Goal: Obtain resource: Download file/media

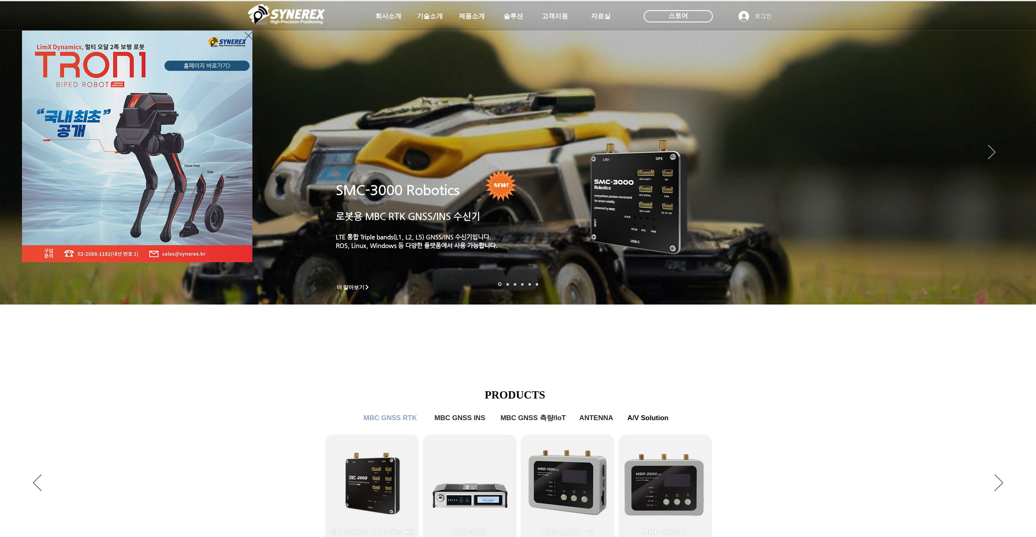
click at [597, 16] on div "LimX Dinamics" at bounding box center [518, 268] width 1036 height 537
click at [248, 38] on icon "사이트로 돌아가기" at bounding box center [249, 36] width 8 height 10
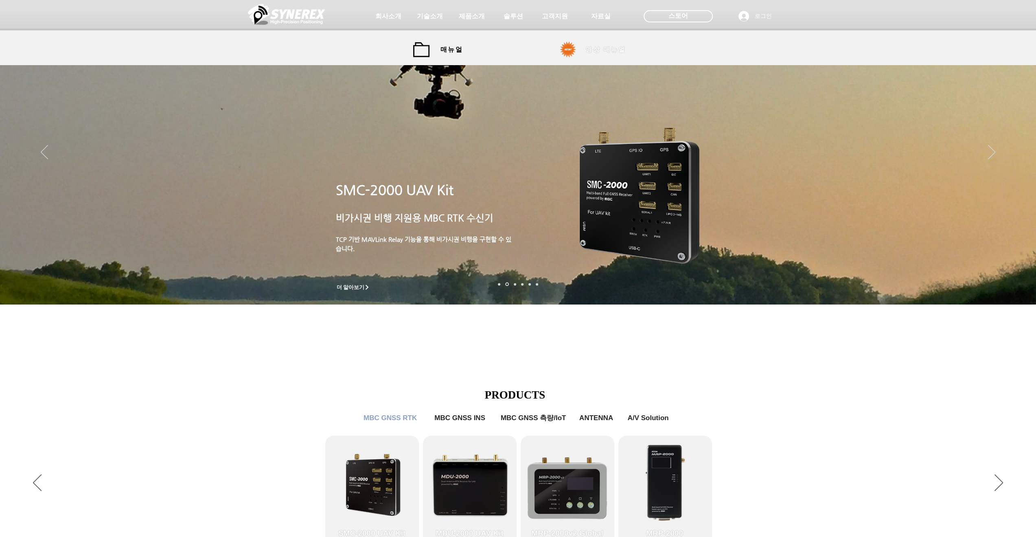
click at [605, 48] on span "영상 매뉴얼" at bounding box center [605, 50] width 40 height 9
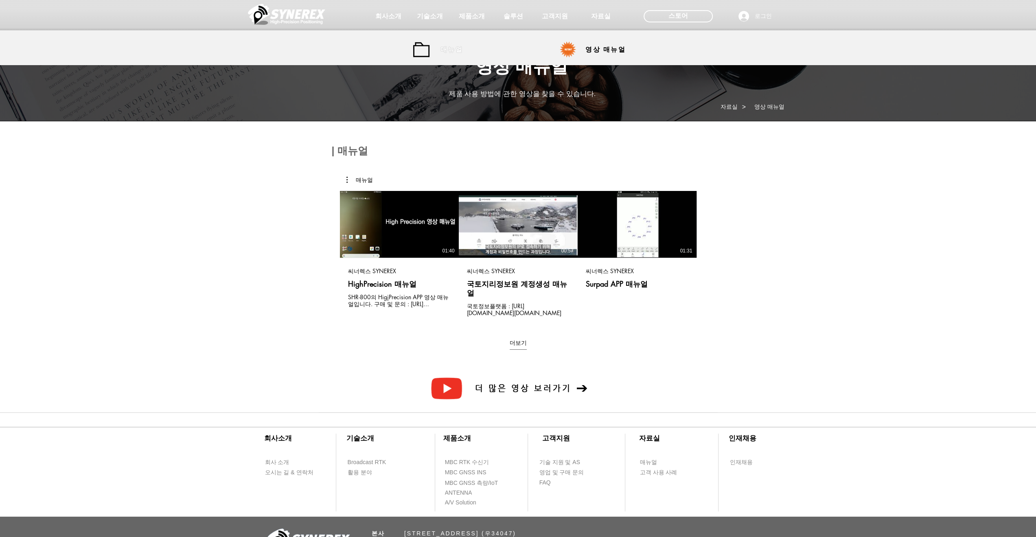
click at [452, 55] on span "매뉴얼" at bounding box center [452, 50] width 37 height 16
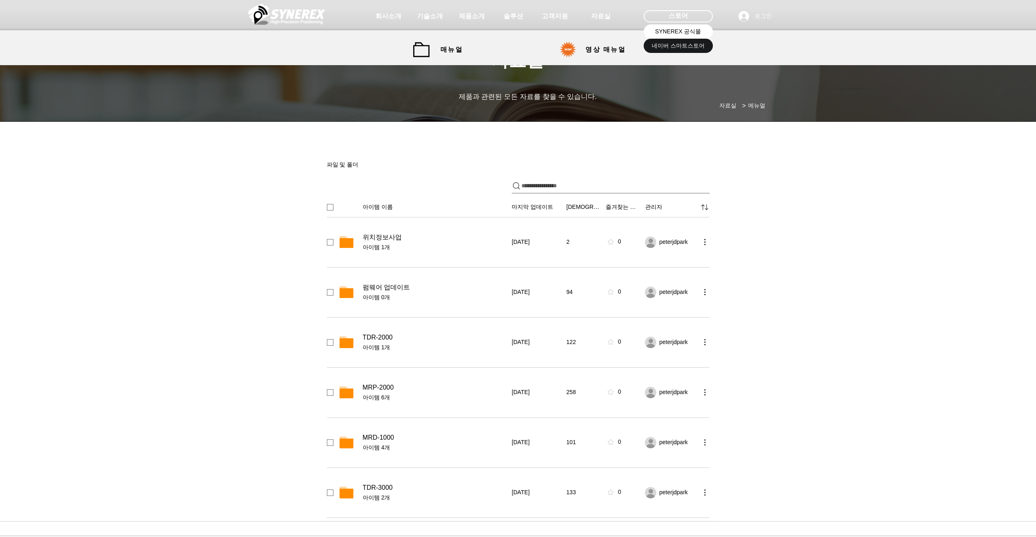
click at [675, 34] on span "SYNEREX 공식몰" at bounding box center [678, 32] width 46 height 8
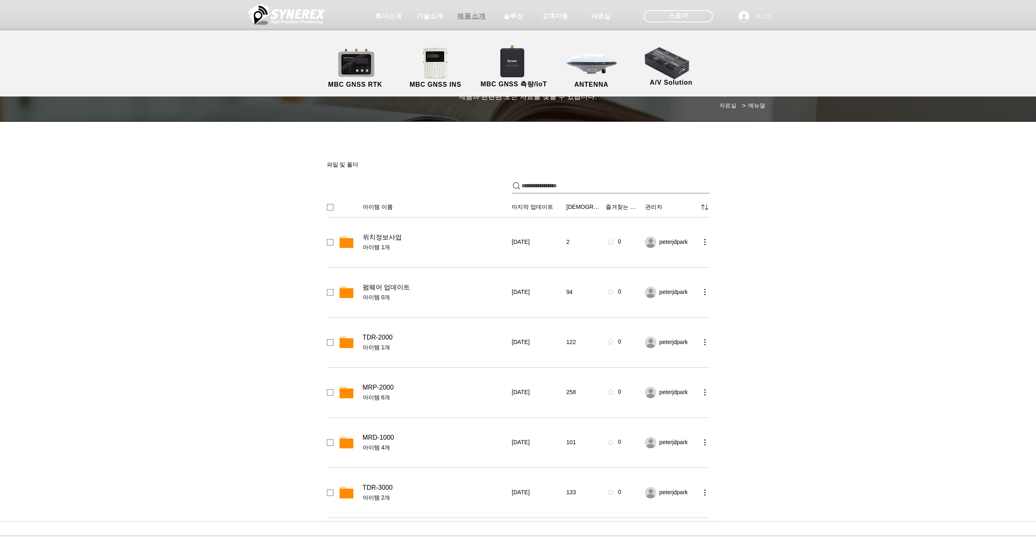
click at [477, 14] on span "제품소개" at bounding box center [471, 16] width 29 height 9
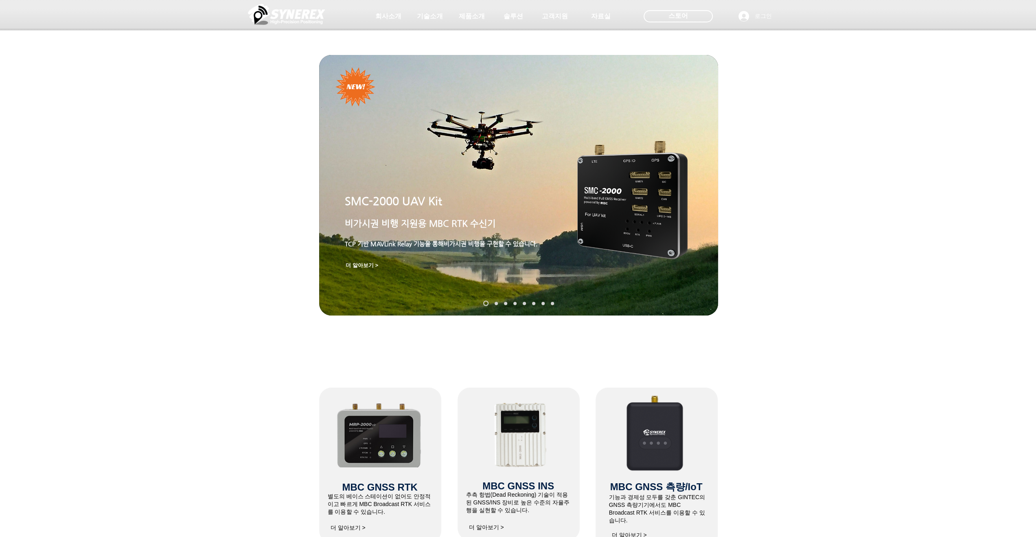
click at [454, 167] on img "슬라이드쇼" at bounding box center [518, 185] width 399 height 261
click at [476, 140] on img "슬라이드쇼" at bounding box center [518, 185] width 399 height 261
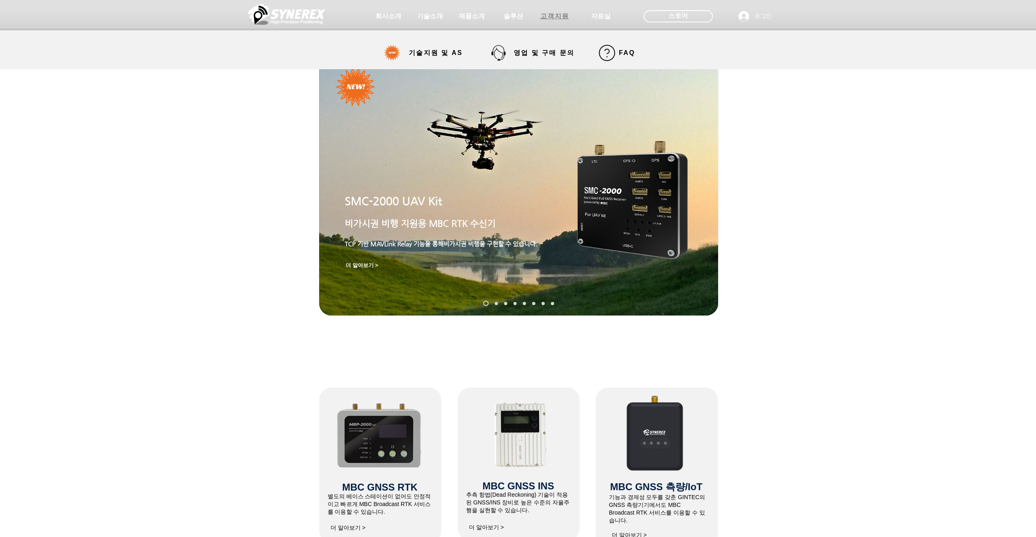
click at [546, 16] on span "고객지원" at bounding box center [554, 16] width 29 height 9
click at [559, 14] on span "고객지원" at bounding box center [554, 16] width 29 height 9
select select "******"
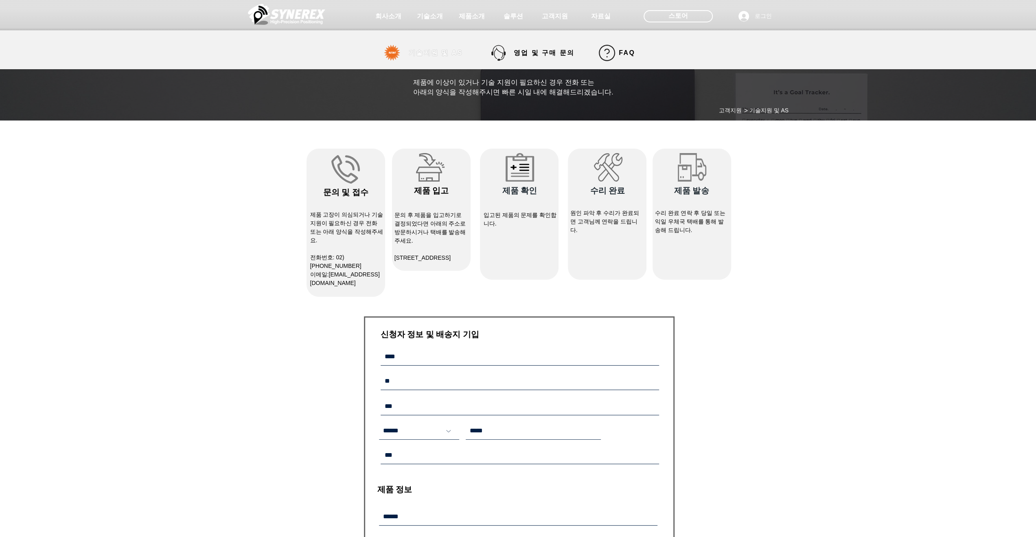
click at [428, 56] on span "기술지원 및 AS" at bounding box center [436, 53] width 54 height 9
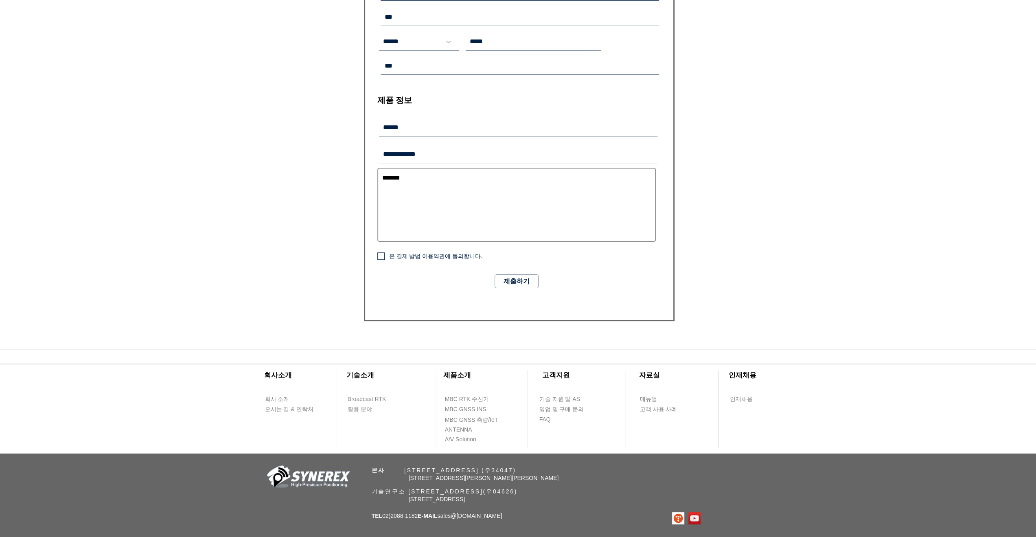
scroll to position [416, 0]
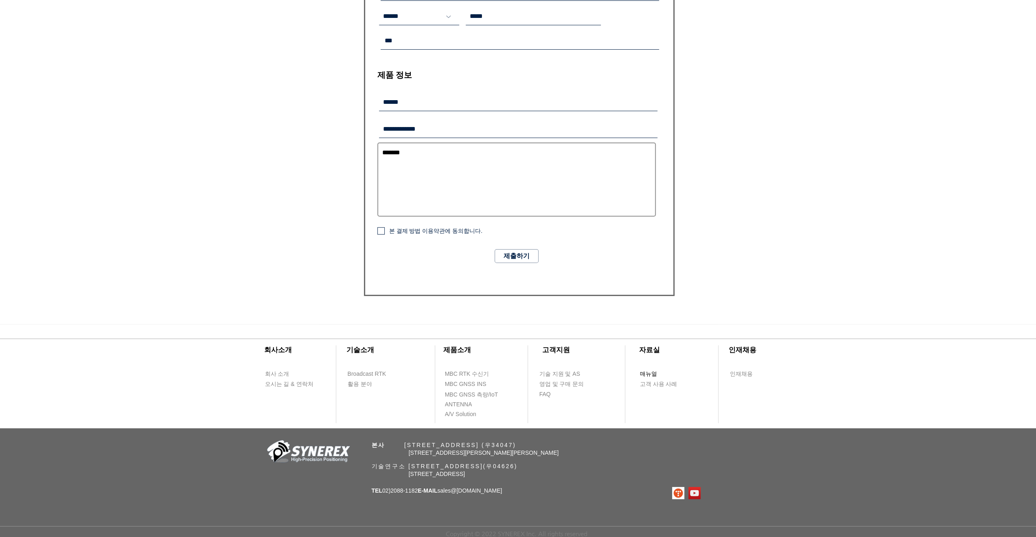
click at [649, 374] on span "매뉴얼" at bounding box center [648, 374] width 17 height 8
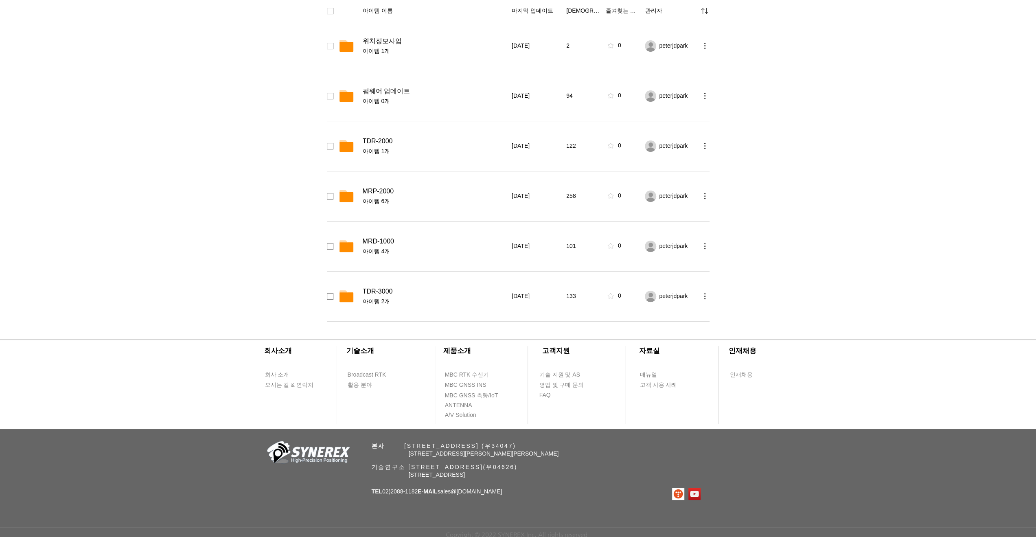
scroll to position [197, 0]
click at [649, 382] on span "고객 사용 사례" at bounding box center [658, 384] width 37 height 8
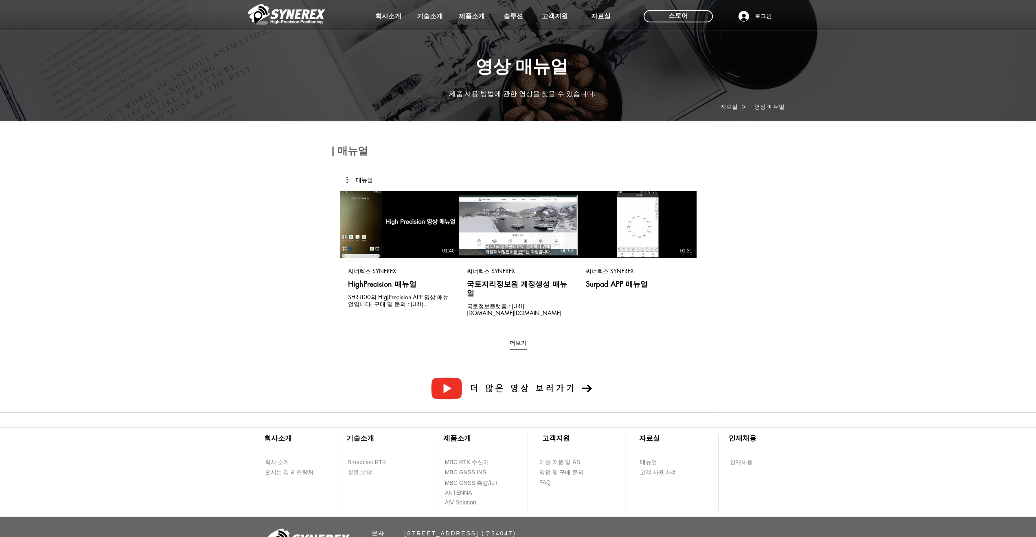
click at [542, 384] on span "더 많은 영상 보러가기" at bounding box center [523, 388] width 106 height 9
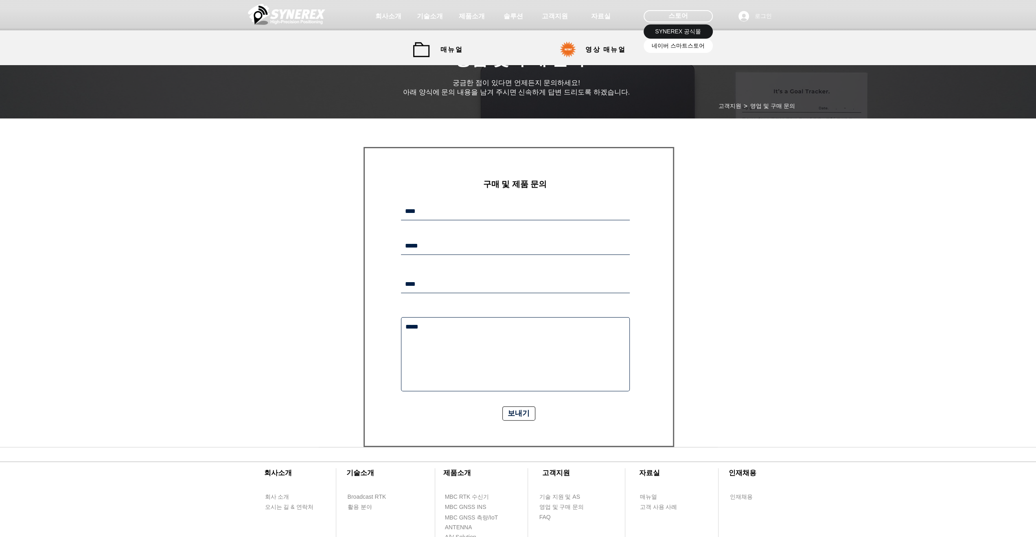
click at [673, 48] on span "네이버 스마트스토어" at bounding box center [678, 46] width 53 height 8
click at [673, 31] on span "SYNEREX 공식몰" at bounding box center [678, 32] width 46 height 8
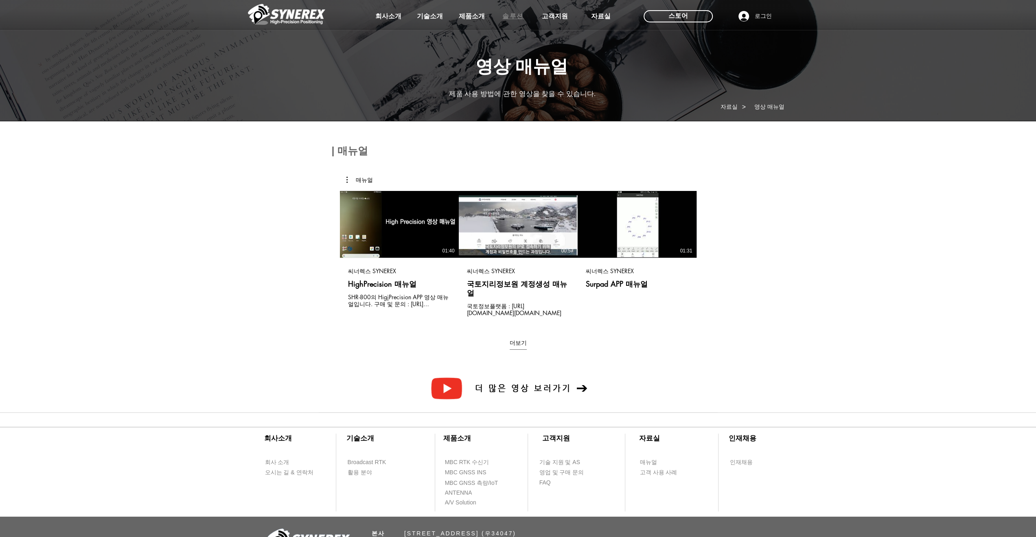
click at [508, 16] on span "솔루션" at bounding box center [513, 16] width 22 height 9
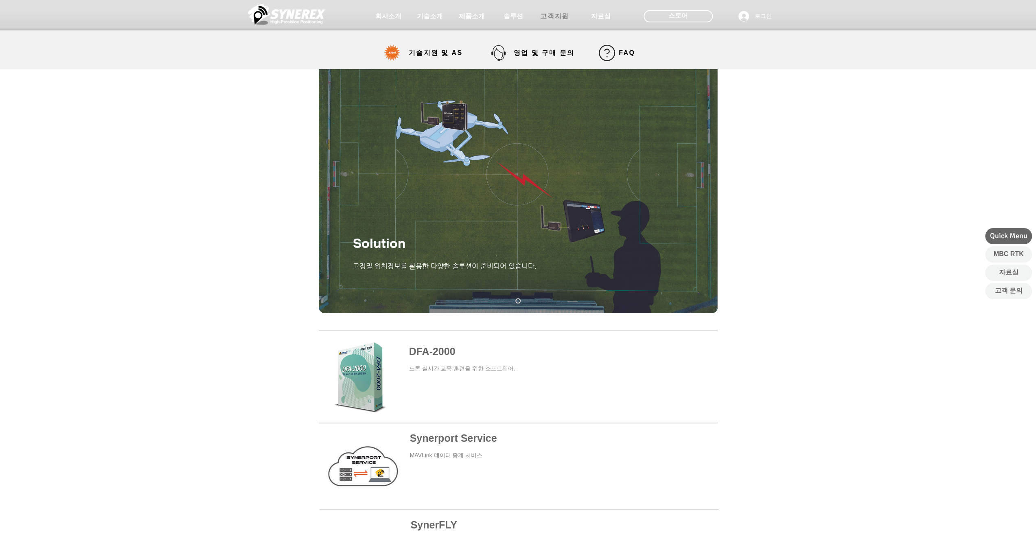
select select "******"
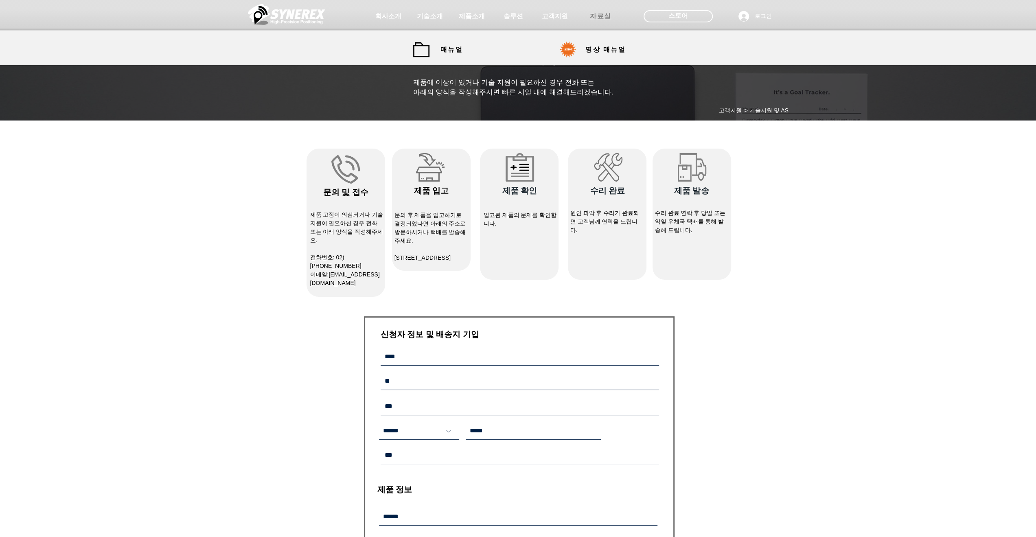
click at [604, 15] on span "자료실" at bounding box center [601, 16] width 22 height 9
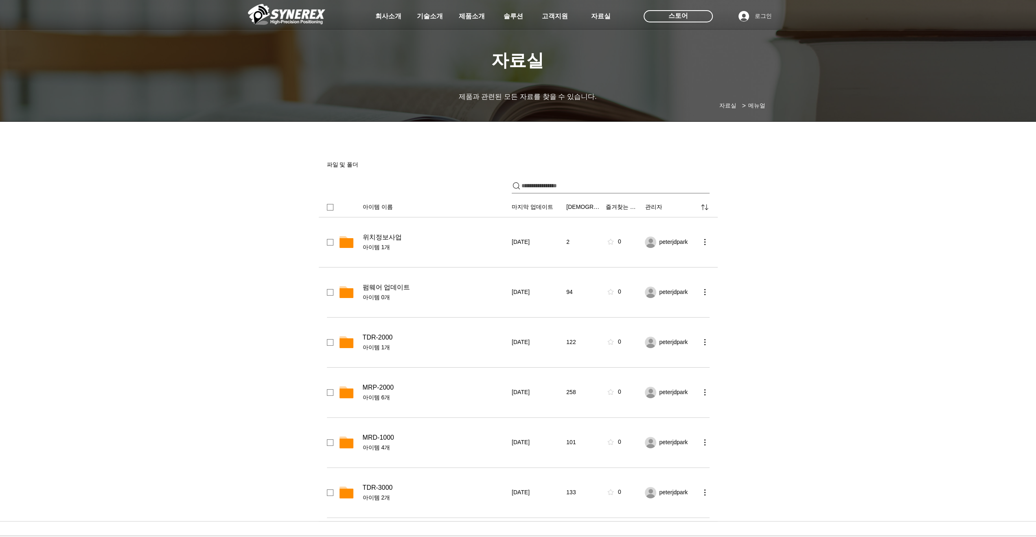
click at [388, 239] on span "위치정보사업" at bounding box center [382, 237] width 39 height 8
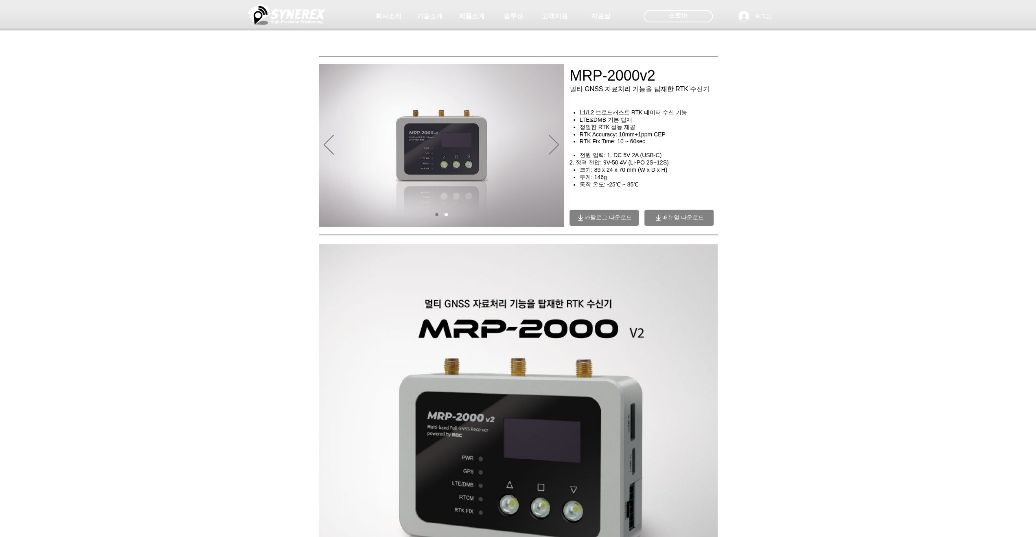
click at [710, 219] on span "매뉴얼 다운로드" at bounding box center [679, 218] width 69 height 16
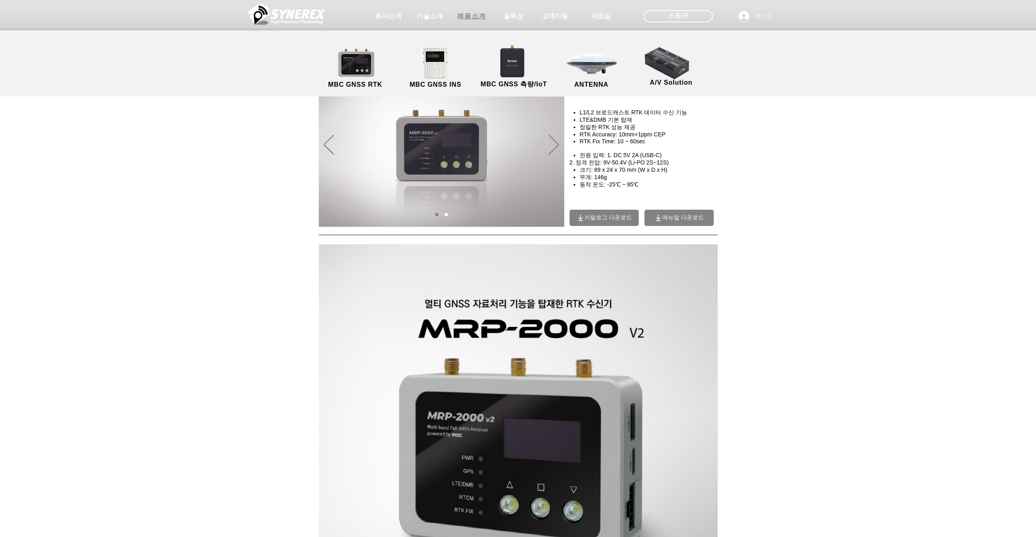
click at [486, 14] on span "제품소개" at bounding box center [472, 16] width 41 height 16
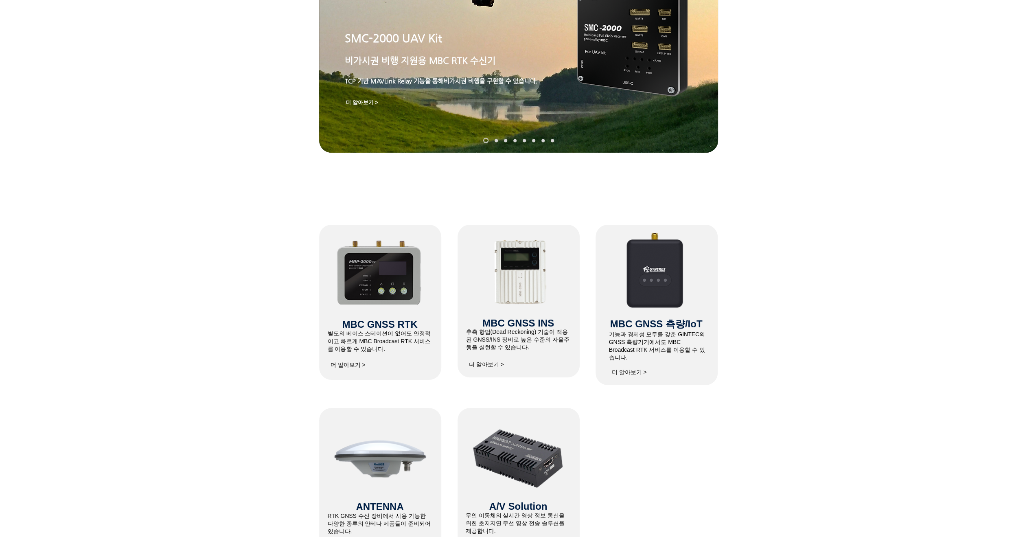
scroll to position [122, 0]
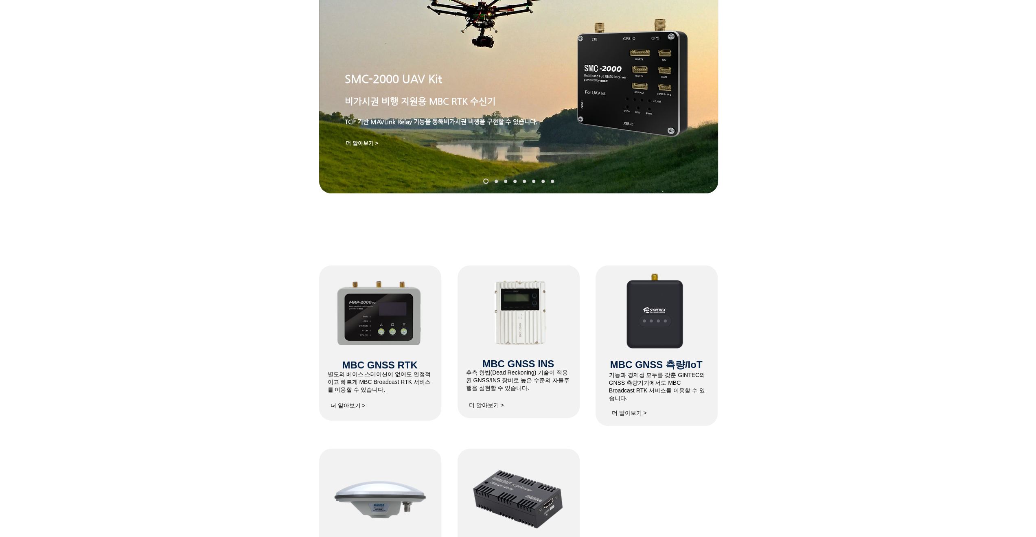
click at [605, 101] on img "슬라이드쇼" at bounding box center [632, 78] width 110 height 118
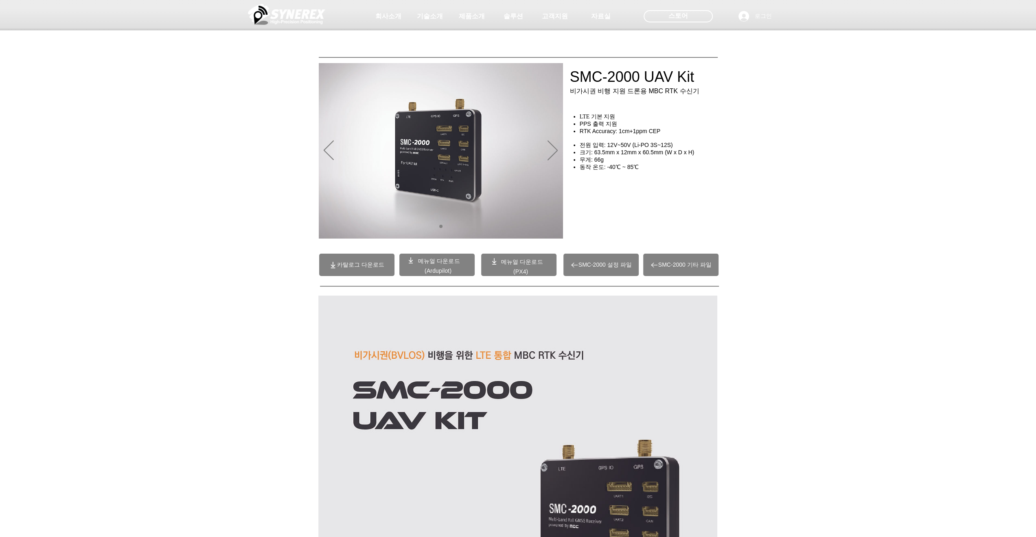
click at [667, 263] on span "SMC-2000 기타 파일" at bounding box center [684, 264] width 53 height 7
